Goal: Task Accomplishment & Management: Manage account settings

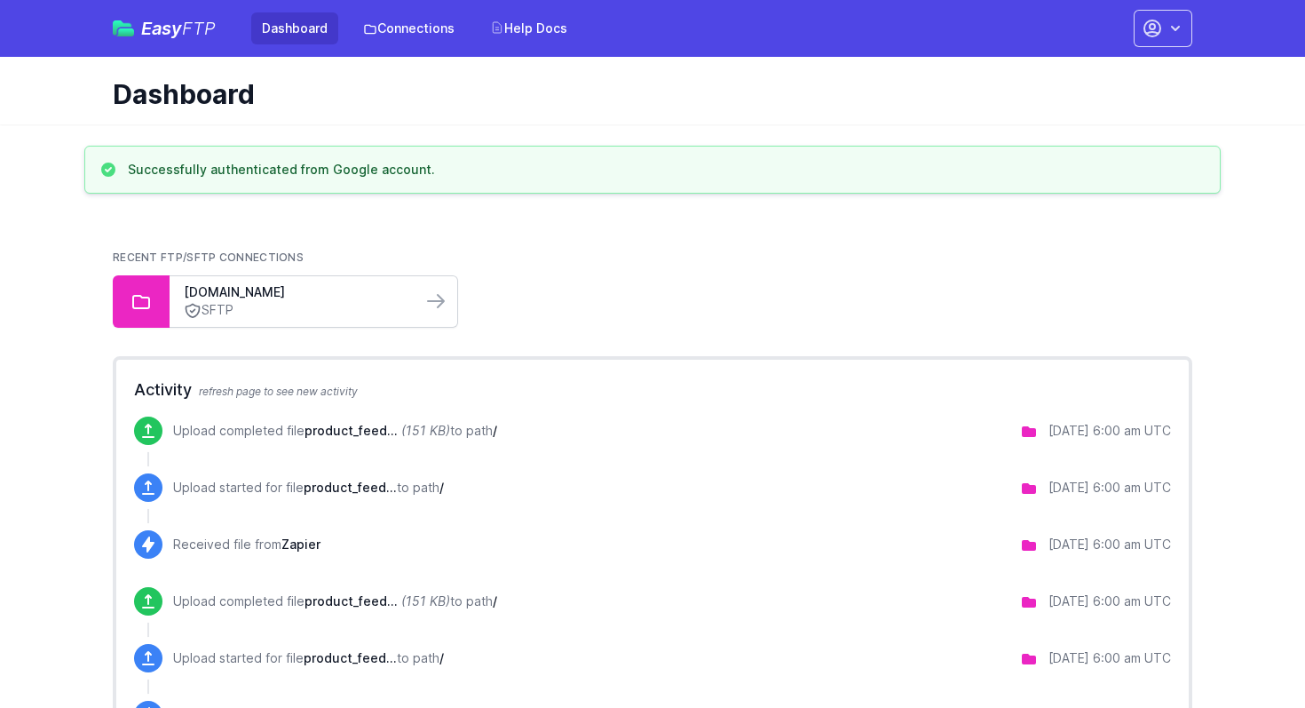
click at [421, 305] on div "partnerupload.google.com SFTP" at bounding box center [296, 301] width 252 height 51
click at [441, 299] on icon at bounding box center [436, 301] width 16 height 12
click at [233, 297] on link "[DOMAIN_NAME]" at bounding box center [296, 292] width 224 height 18
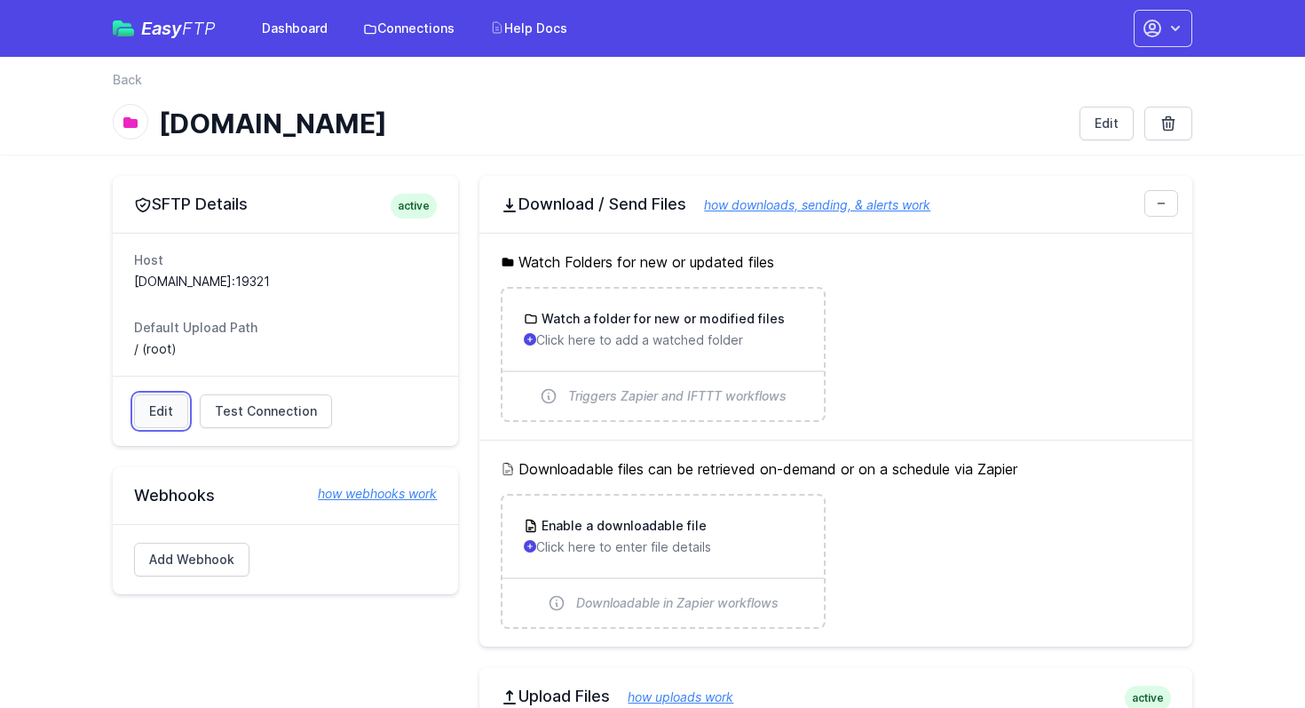
click at [163, 418] on link "Edit" at bounding box center [161, 411] width 54 height 34
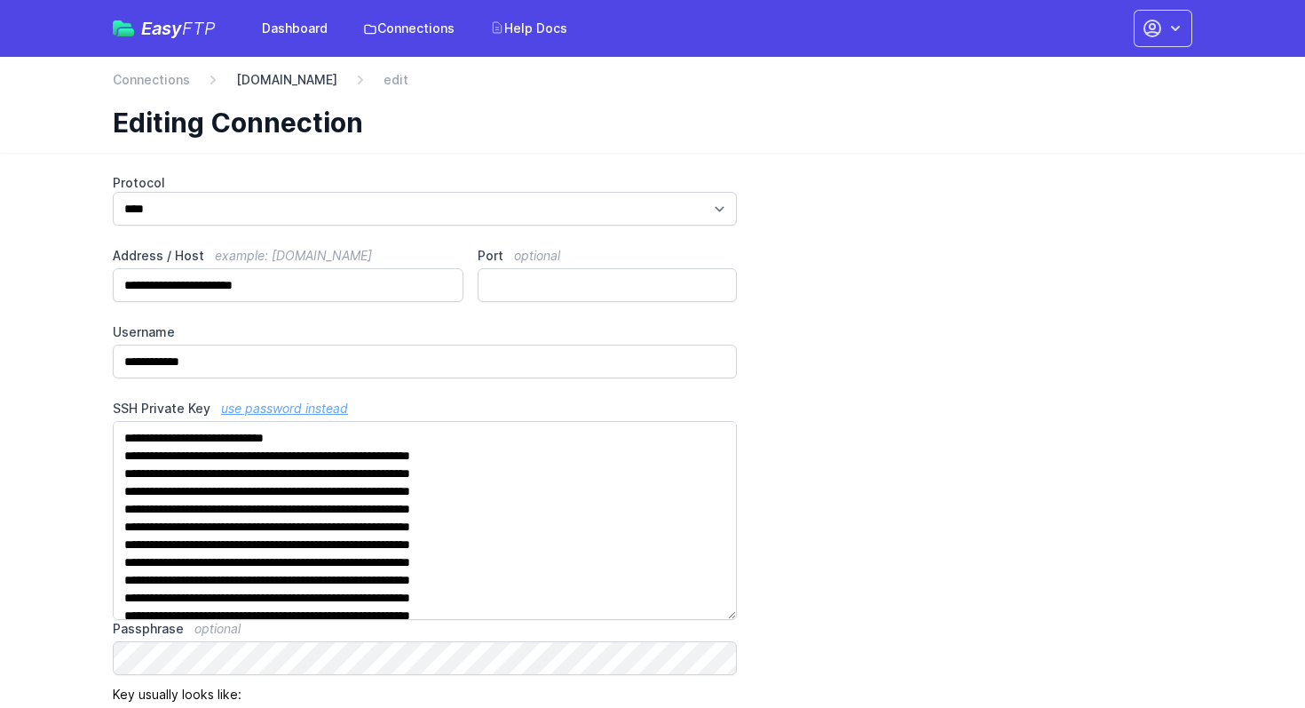
click at [284, 80] on link "[DOMAIN_NAME]" at bounding box center [286, 80] width 101 height 18
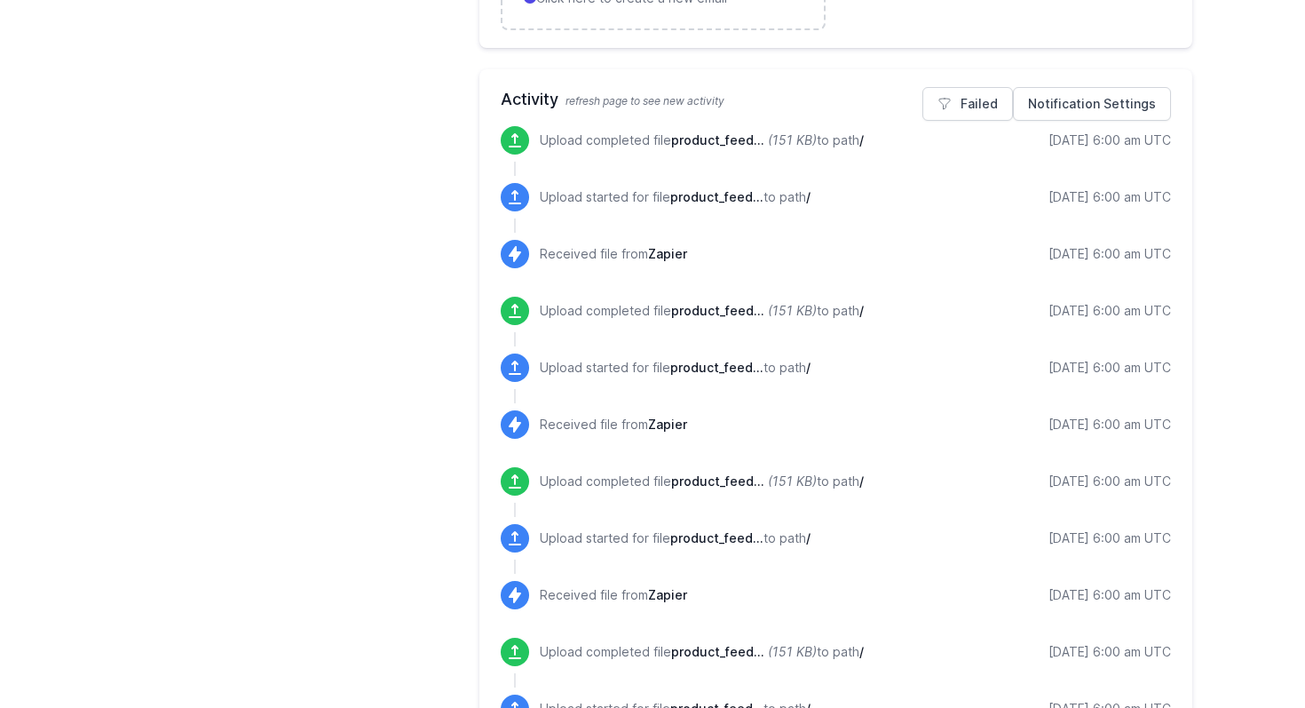
scroll to position [801, 0]
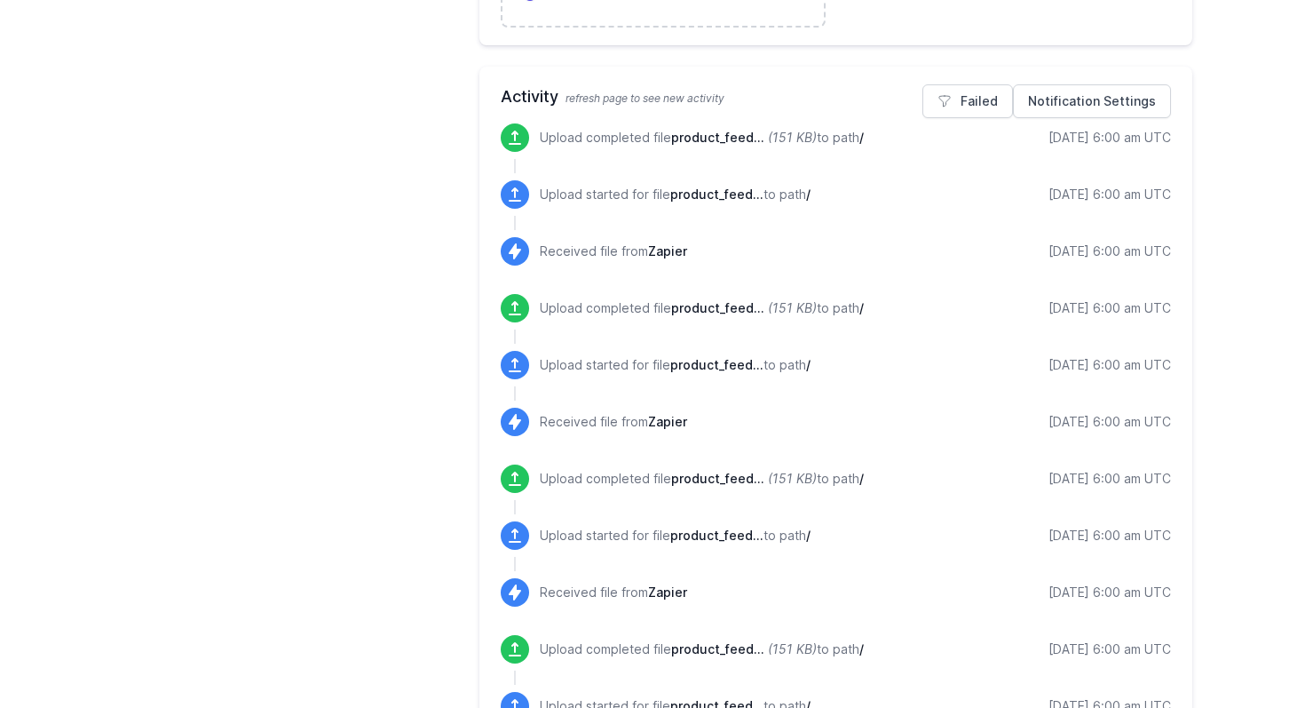
click at [678, 136] on span "product_feed..." at bounding box center [717, 137] width 93 height 15
click at [1115, 141] on div "[DATE] 6:00 am UTC" at bounding box center [1110, 138] width 123 height 18
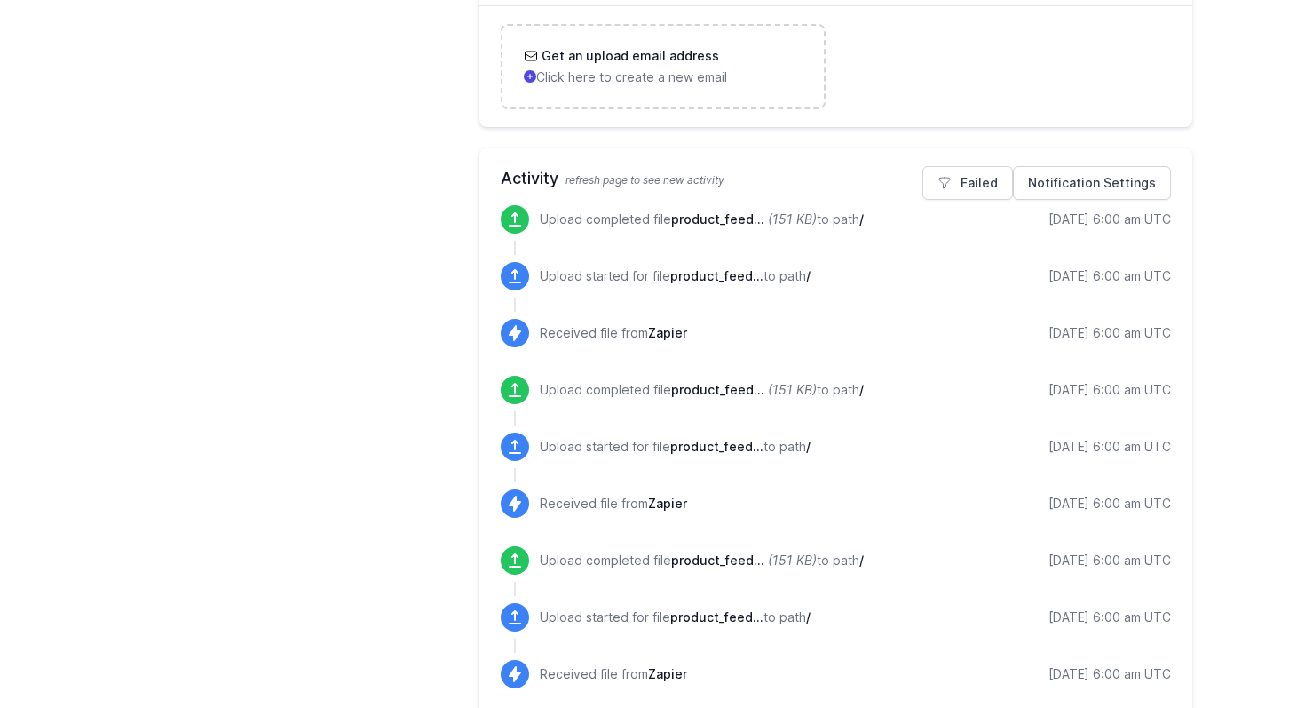
scroll to position [718, 0]
click at [508, 217] on icon at bounding box center [515, 220] width 18 height 18
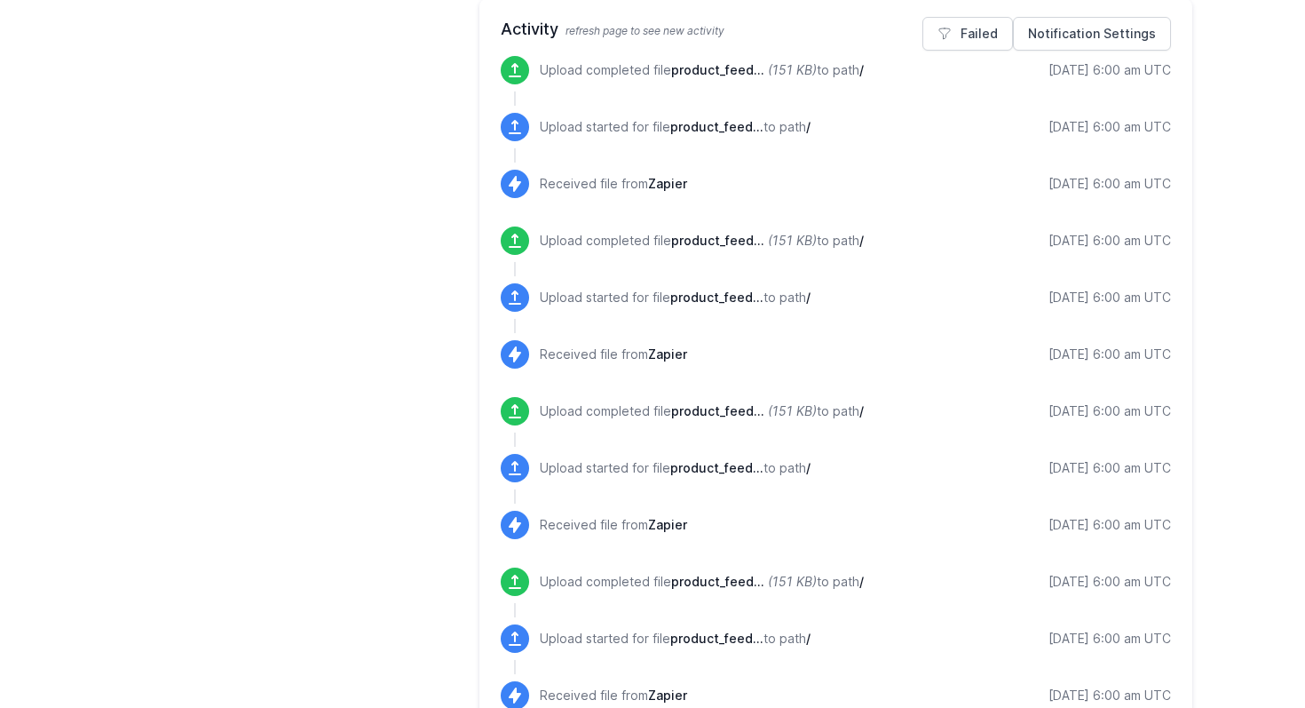
scroll to position [866, 0]
